Goal: Task Accomplishment & Management: Manage account settings

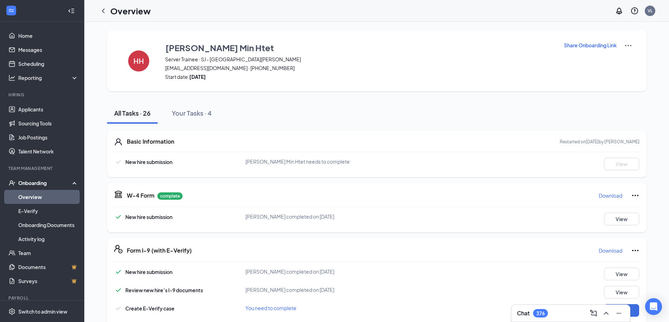
scroll to position [35, 0]
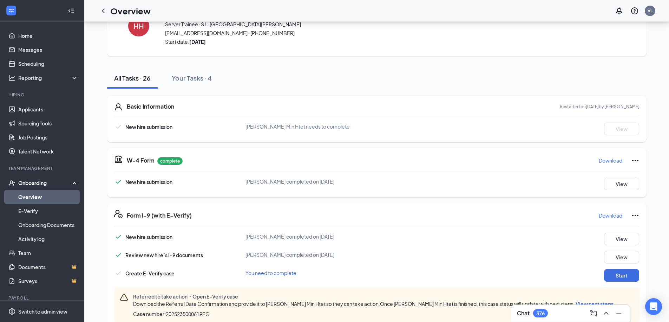
click at [633, 161] on icon "Ellipses" at bounding box center [635, 161] width 8 height 8
click at [610, 188] on button "View" at bounding box center [621, 184] width 35 height 13
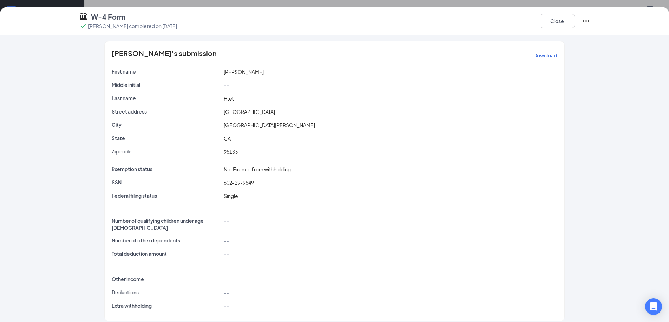
scroll to position [0, 0]
click at [563, 25] on button "Close" at bounding box center [556, 21] width 35 height 14
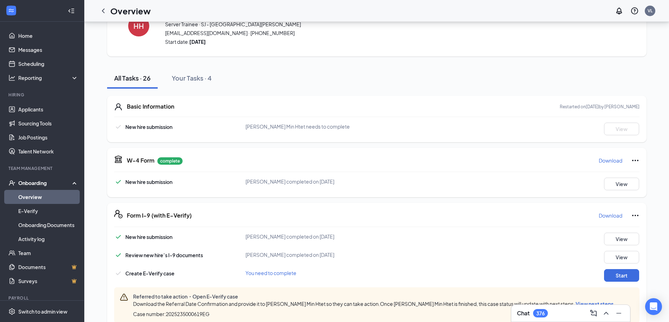
click at [634, 160] on icon "Ellipses" at bounding box center [635, 161] width 8 height 8
click at [650, 170] on button "Restart" at bounding box center [648, 174] width 28 height 11
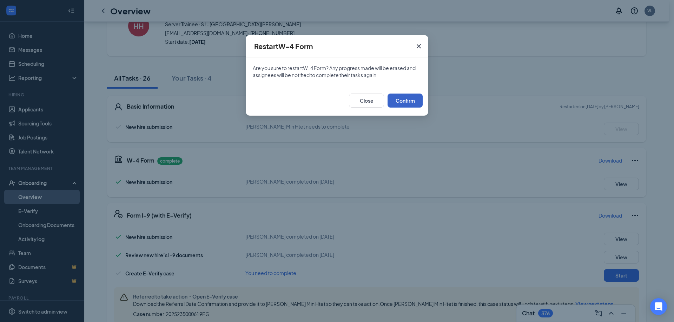
click at [401, 104] on button "Confirm" at bounding box center [404, 101] width 35 height 14
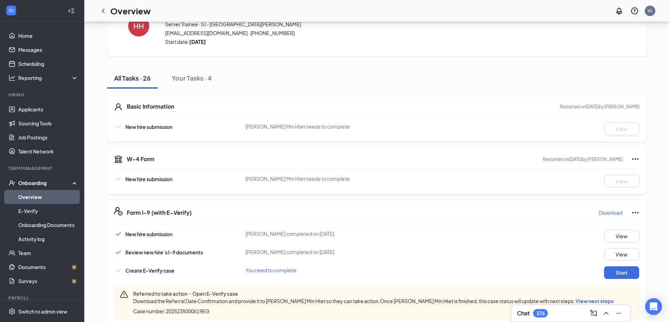
click at [635, 211] on icon "Ellipses" at bounding box center [635, 213] width 8 height 8
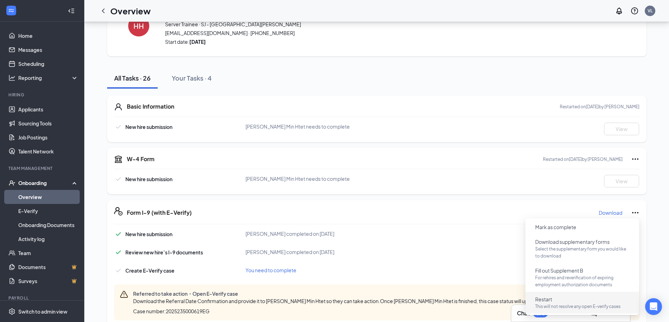
click at [550, 304] on p "This will not resolve any open E-verify cases" at bounding box center [582, 307] width 94 height 7
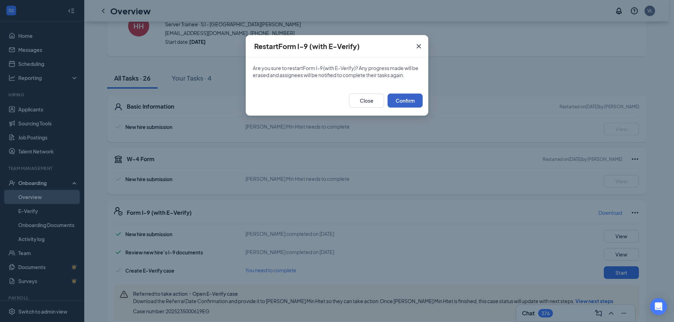
click at [405, 99] on button "Confirm" at bounding box center [404, 101] width 35 height 14
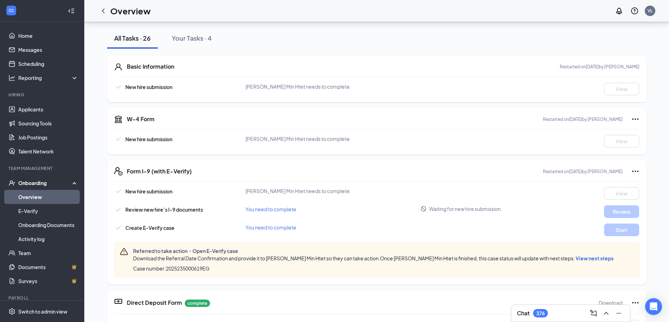
scroll to position [105, 0]
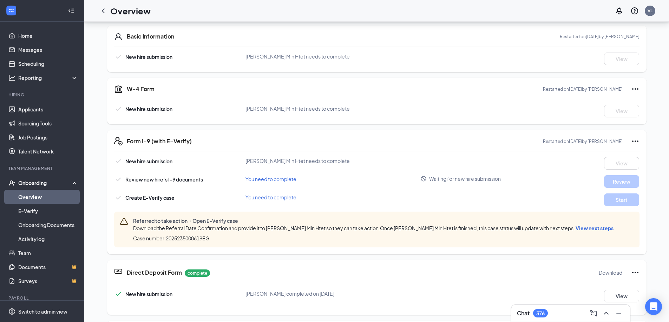
click at [575, 231] on span "View next steps" at bounding box center [594, 228] width 38 height 6
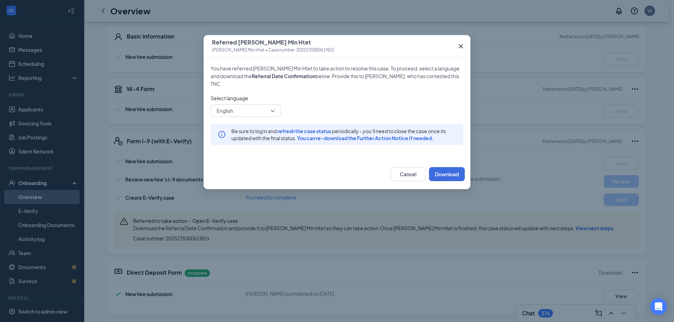
click at [460, 47] on icon "Cross" at bounding box center [461, 46] width 4 height 4
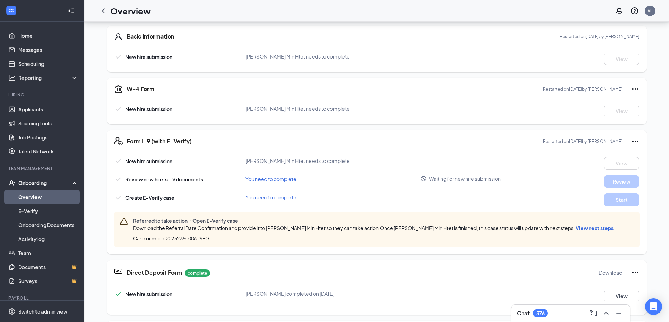
click at [33, 195] on link "Overview" at bounding box center [48, 197] width 60 height 14
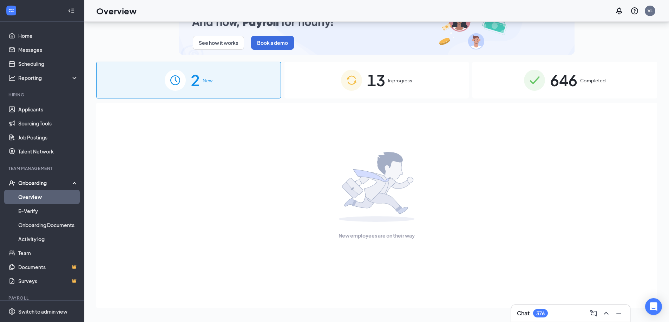
click at [411, 86] on div "13 In progress" at bounding box center [376, 80] width 185 height 37
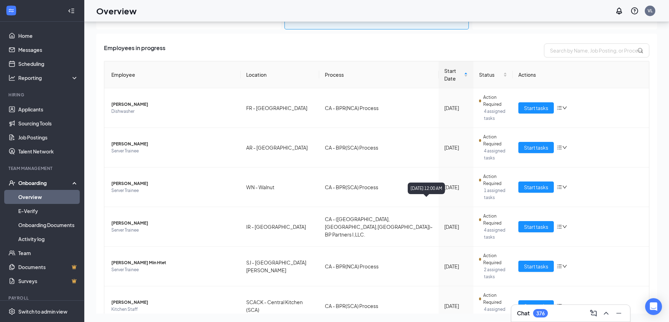
scroll to position [139, 0]
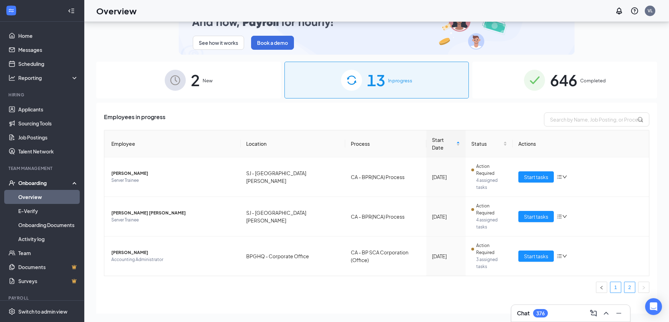
click at [612, 282] on link "1" at bounding box center [615, 287] width 11 height 11
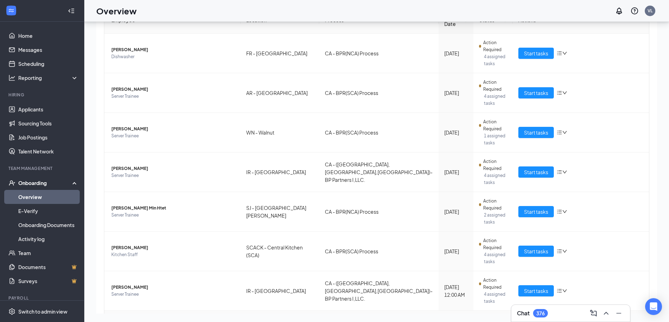
scroll to position [139, 0]
